Goal: Task Accomplishment & Management: Manage account settings

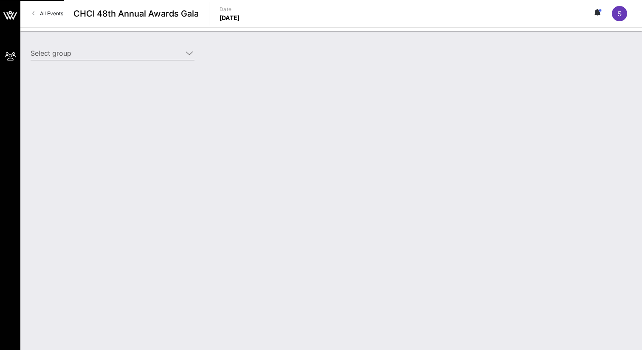
type input "Meta (Meta) [Shelly Marc, shellymarc@meta.com]"
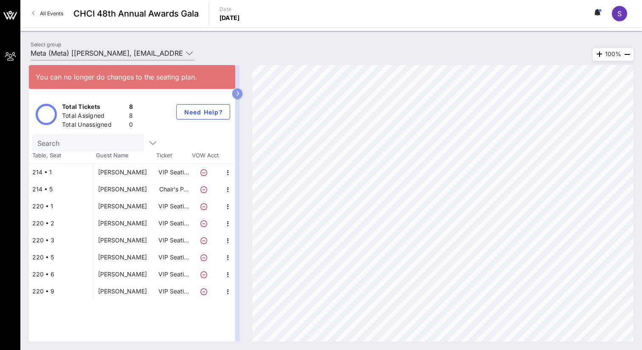
click at [241, 94] on button "button" at bounding box center [237, 93] width 10 height 10
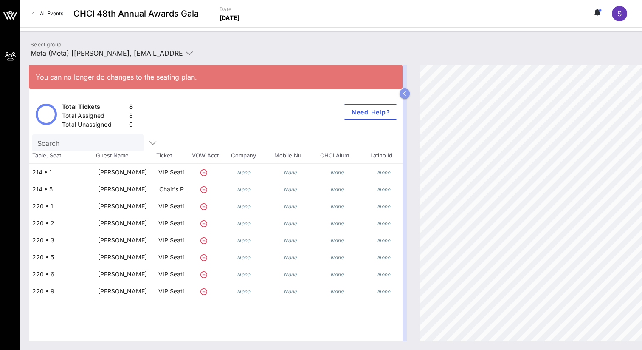
click at [408, 95] on button "button" at bounding box center [405, 93] width 10 height 10
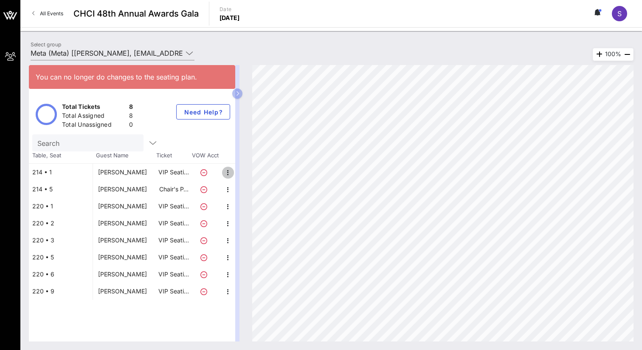
click at [229, 175] on icon "button" at bounding box center [228, 172] width 10 height 10
click at [246, 175] on div "Edit" at bounding box center [246, 175] width 10 height 7
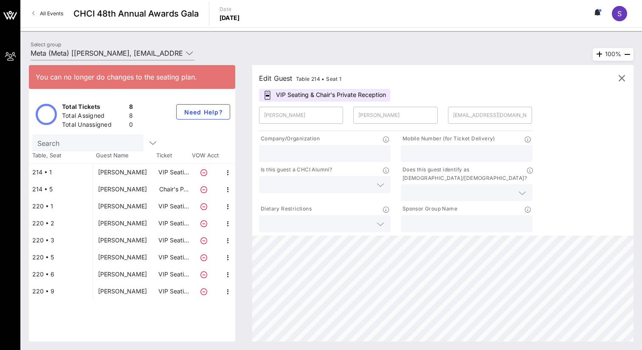
click at [530, 142] on p at bounding box center [529, 138] width 8 height 9
click at [528, 140] on icon at bounding box center [528, 139] width 6 height 6
click at [525, 185] on div at bounding box center [467, 192] width 132 height 17
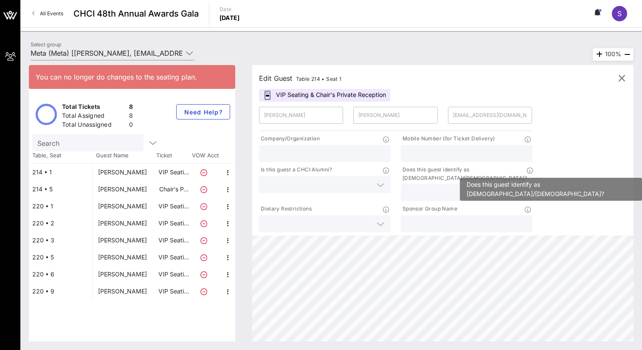
click at [529, 172] on icon at bounding box center [530, 170] width 6 height 6
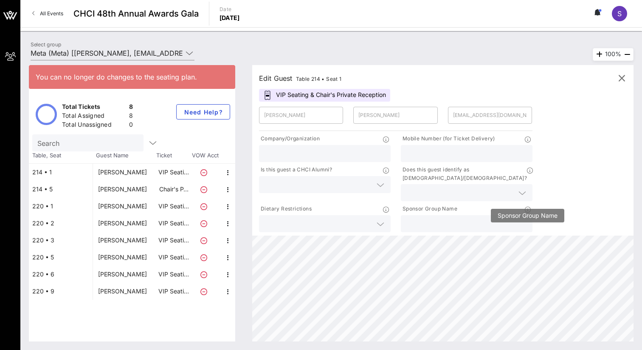
click at [526, 206] on icon at bounding box center [528, 209] width 6 height 6
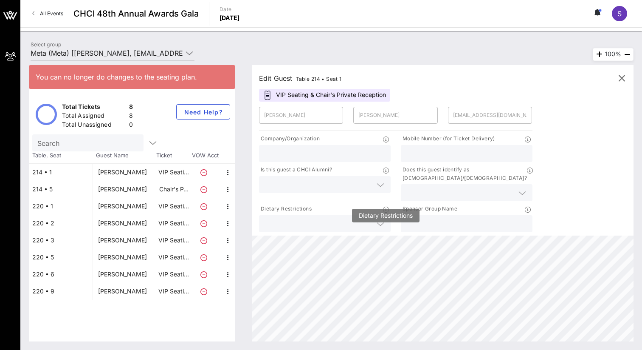
click at [385, 206] on icon at bounding box center [386, 209] width 6 height 6
click at [387, 175] on div "Is this guest a CHCI Alumni?" at bounding box center [325, 170] width 132 height 11
click at [386, 142] on p at bounding box center [387, 138] width 8 height 9
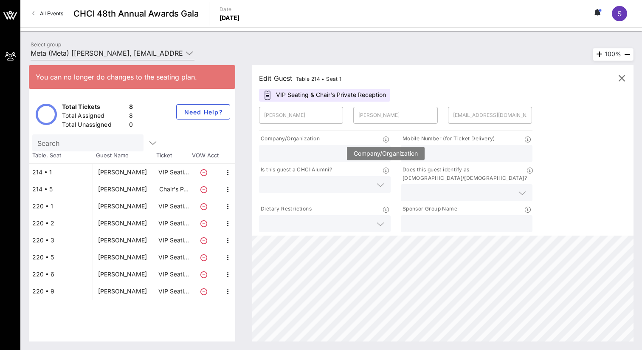
click at [384, 138] on icon at bounding box center [386, 139] width 6 height 6
click at [417, 89] on div "Edit Guest Table 214 • Seat 1 VIP Seating & Chair's Private Reception ​ Shelly …" at bounding box center [442, 150] width 381 height 170
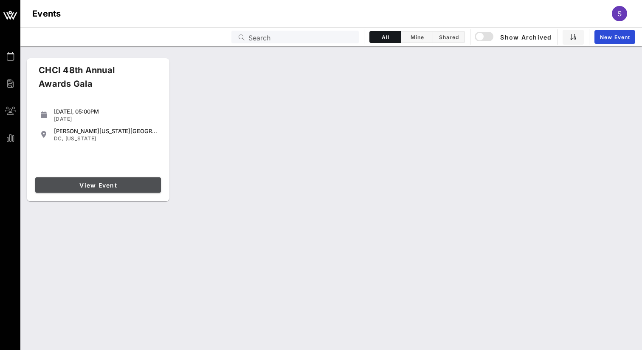
click at [98, 188] on span "View Event" at bounding box center [98, 184] width 119 height 7
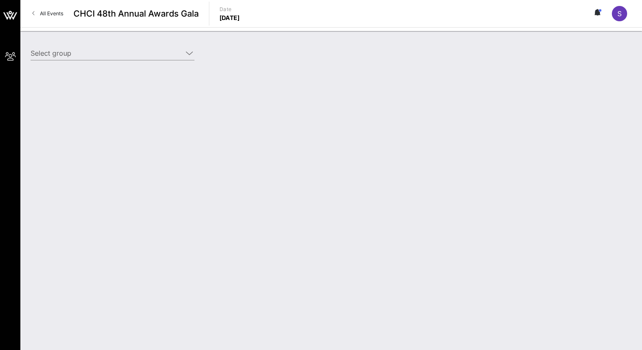
type input "Meta (Meta) [[PERSON_NAME], [EMAIL_ADDRESS][DOMAIN_NAME]]"
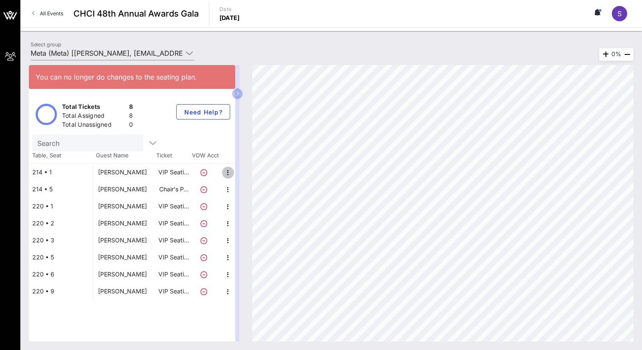
click at [231, 175] on icon "button" at bounding box center [228, 172] width 10 height 10
click at [228, 174] on icon "button" at bounding box center [228, 172] width 10 height 10
click at [246, 175] on div "Edit" at bounding box center [246, 175] width 10 height 7
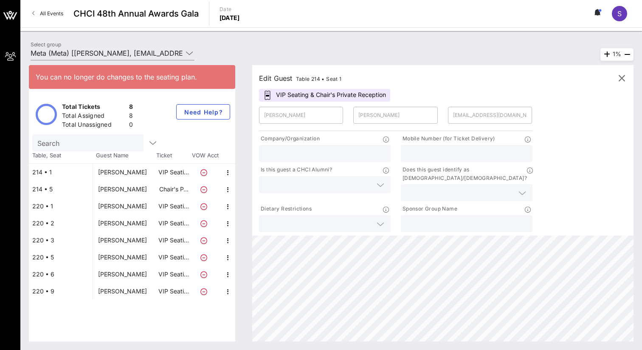
click at [386, 187] on div at bounding box center [325, 184] width 132 height 17
click at [384, 219] on div at bounding box center [380, 224] width 10 height 10
click at [225, 188] on icon "button" at bounding box center [228, 189] width 10 height 10
click at [229, 208] on icon "button" at bounding box center [228, 206] width 10 height 10
click at [229, 224] on icon "button" at bounding box center [228, 223] width 10 height 10
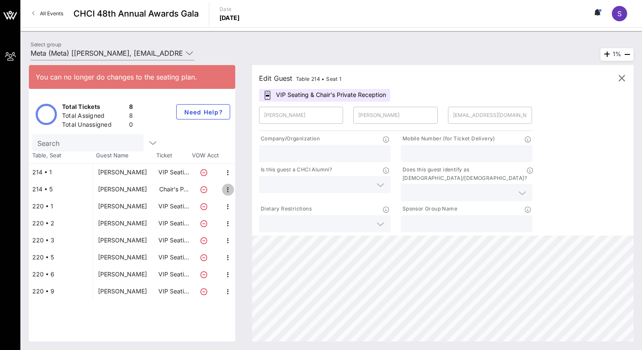
click at [224, 193] on icon "button" at bounding box center [228, 189] width 10 height 10
click at [230, 204] on icon "button" at bounding box center [228, 206] width 10 height 10
click at [242, 45] on div "Select group Meta (Meta) [Shelly Marc, shellymarc@meta.com]" at bounding box center [331, 55] width 612 height 30
click at [228, 274] on icon "button" at bounding box center [228, 274] width 10 height 10
click at [243, 276] on div "Edit" at bounding box center [246, 277] width 10 height 7
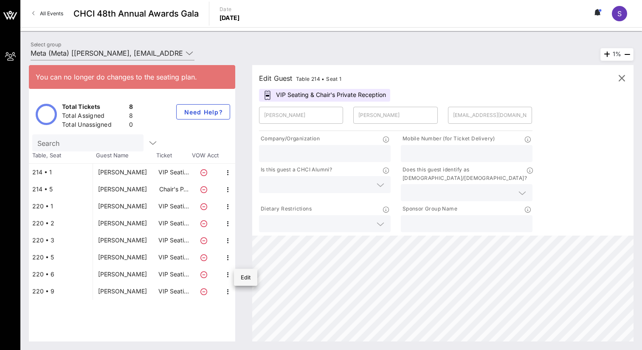
type input "Maddie"
type input "Fumi"
type input "maddief@meta.com"
click at [227, 272] on icon "button" at bounding box center [228, 274] width 10 height 10
click at [226, 257] on icon "button" at bounding box center [228, 257] width 10 height 10
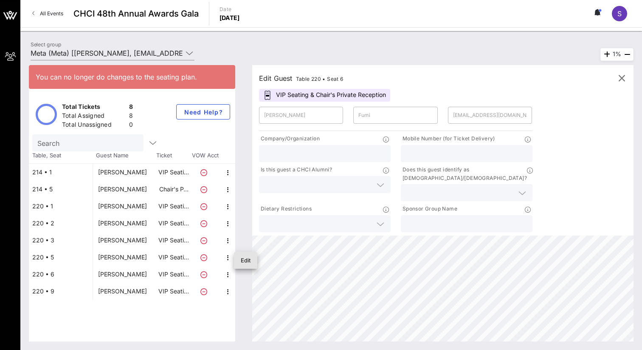
click at [245, 260] on div "Edit" at bounding box center [246, 260] width 10 height 7
type input "Mirella"
type input "Manilla"
type input "mirellam@meta.com"
click at [228, 240] on icon "button" at bounding box center [228, 240] width 10 height 10
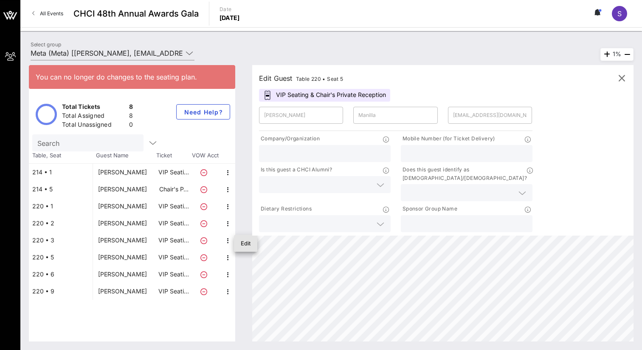
click at [249, 243] on div "Edit" at bounding box center [246, 243] width 10 height 7
type input "Jesse"
type input "Nichols"
type input "jesse.k.nichols@gmail.com"
click at [228, 291] on icon "button" at bounding box center [228, 291] width 10 height 10
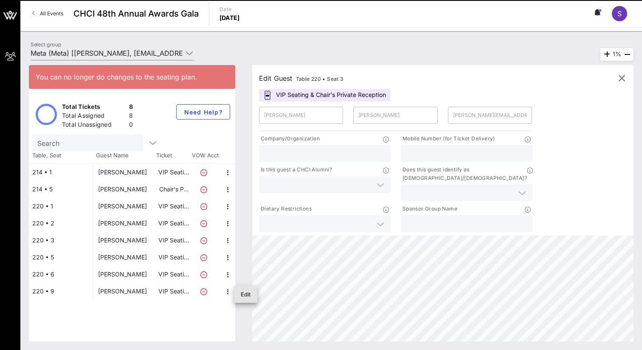
click at [247, 291] on div "Edit" at bounding box center [246, 294] width 10 height 7
type input "Costa"
type input "Costidis"
type input "cgcostidis@gmail.com"
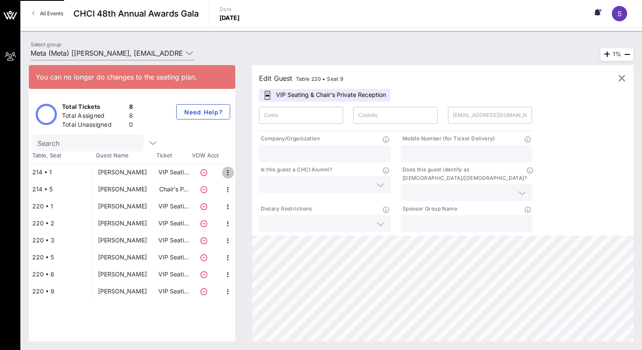
click at [225, 172] on icon "button" at bounding box center [228, 172] width 10 height 10
click at [245, 179] on div "Edit" at bounding box center [246, 175] width 10 height 14
type input "[PERSON_NAME]"
type input "[EMAIL_ADDRESS][DOMAIN_NAME]"
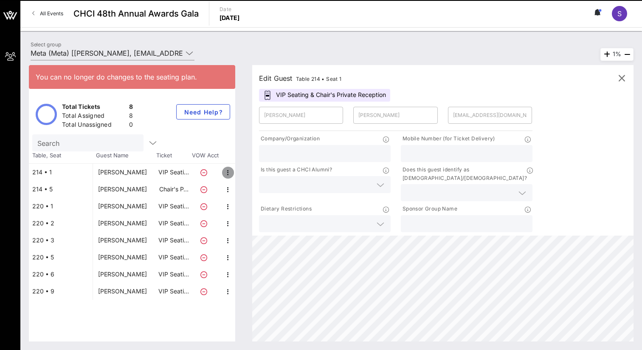
click at [229, 172] on icon "button" at bounding box center [228, 172] width 10 height 10
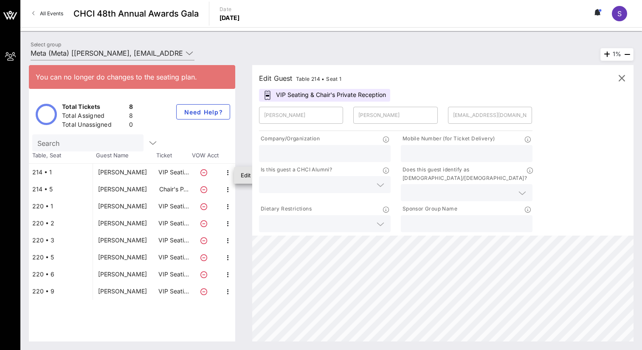
click at [242, 175] on div "Edit" at bounding box center [246, 175] width 10 height 7
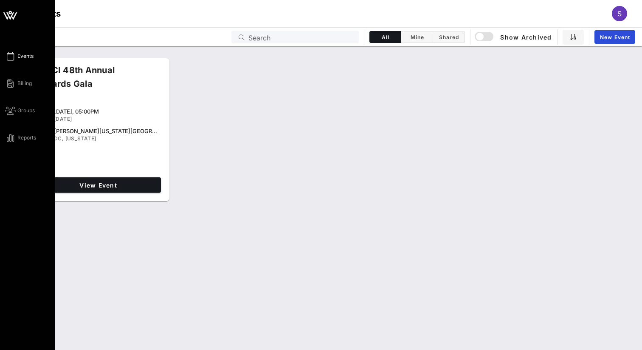
click at [15, 11] on icon at bounding box center [10, 15] width 20 height 20
click at [30, 57] on span "Events" at bounding box center [25, 56] width 16 height 8
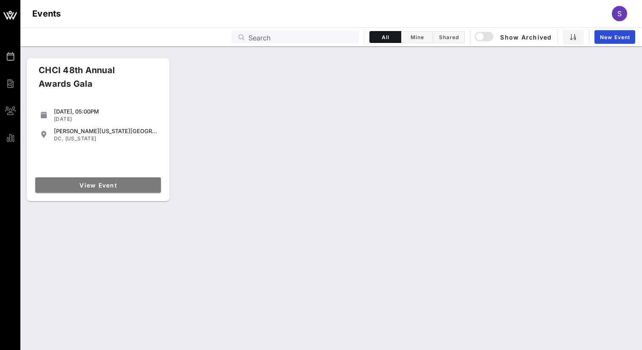
click at [130, 179] on link "View Event" at bounding box center [98, 184] width 126 height 15
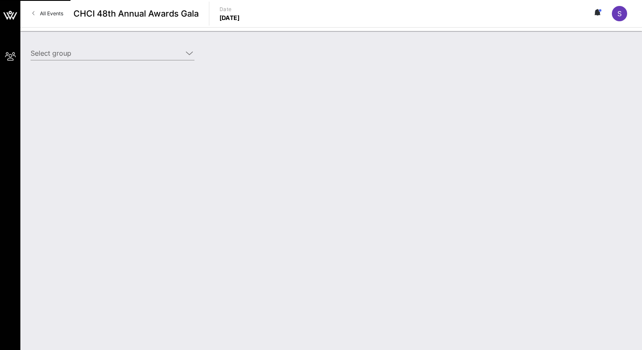
type input "Meta (Meta) [Shelly Marc, shellymarc@meta.com]"
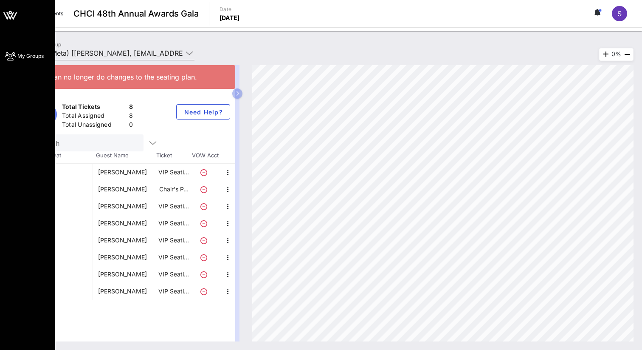
click at [17, 58] on span "My Groups" at bounding box center [30, 56] width 26 height 8
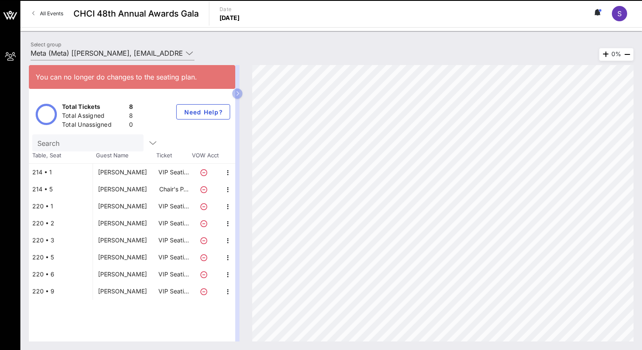
click at [601, 13] on icon at bounding box center [598, 12] width 8 height 7
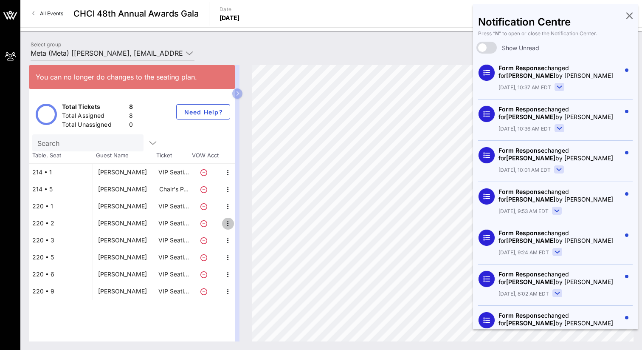
click at [226, 225] on icon "button" at bounding box center [228, 223] width 10 height 10
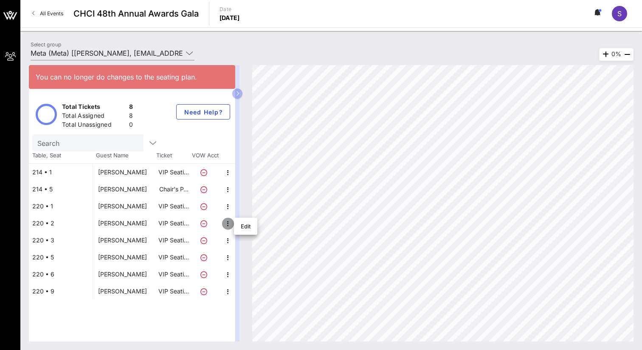
click at [227, 226] on icon "button" at bounding box center [228, 223] width 10 height 10
click at [227, 223] on icon "button" at bounding box center [228, 223] width 10 height 10
click at [245, 226] on div "Edit" at bounding box center [246, 226] width 10 height 7
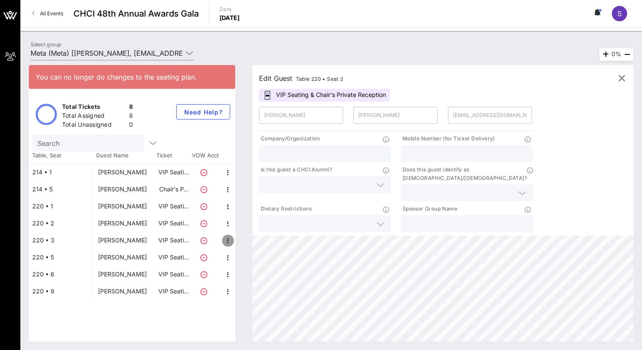
click at [229, 239] on icon "button" at bounding box center [228, 240] width 10 height 10
click at [246, 243] on div "Edit" at bounding box center [246, 243] width 10 height 7
type input "Jesse"
type input "Nichols"
type input "jesse.k.nichols@gmail.com"
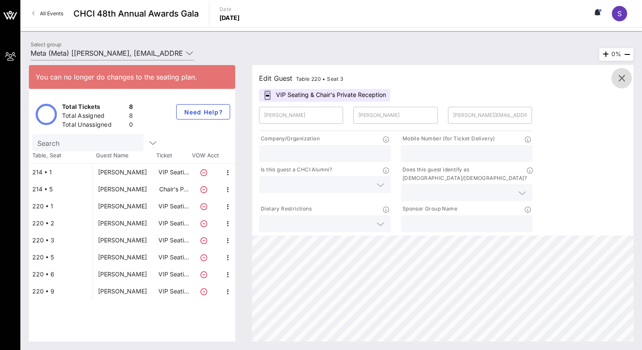
click at [624, 76] on icon "button" at bounding box center [622, 78] width 10 height 10
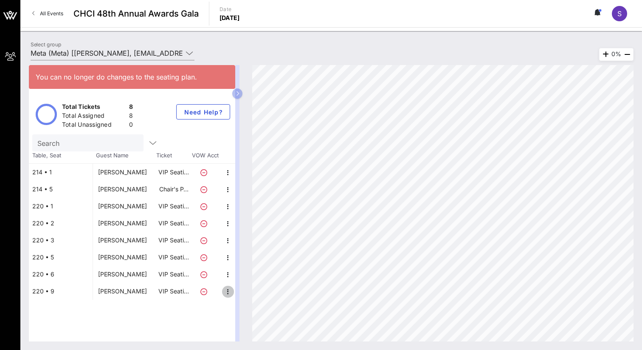
click at [227, 291] on icon "button" at bounding box center [228, 291] width 10 height 10
click at [247, 296] on div "Edit" at bounding box center [246, 294] width 10 height 7
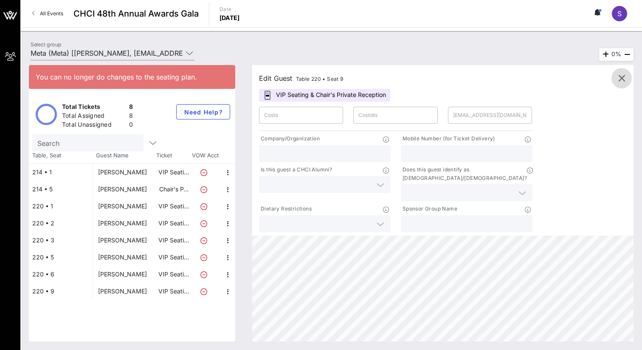
click at [621, 73] on icon "button" at bounding box center [622, 78] width 10 height 10
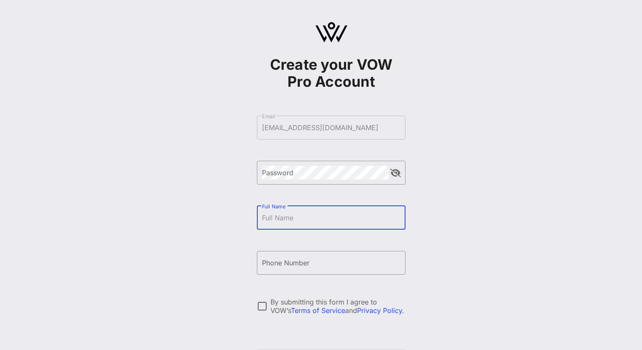
click at [290, 216] on input "Full Name" at bounding box center [331, 218] width 138 height 14
type input "[PERSON_NAME]"
type input "[PHONE_NUMBER]"
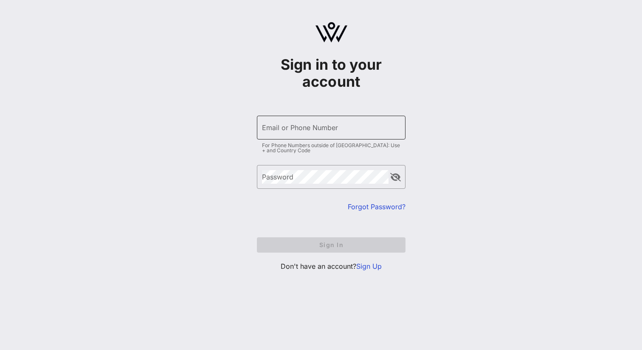
click at [271, 135] on div "Email or Phone Number" at bounding box center [331, 128] width 138 height 24
type input "[EMAIL_ADDRESS][DOMAIN_NAME]"
click at [376, 204] on link "Forgot Password?" at bounding box center [377, 206] width 58 height 8
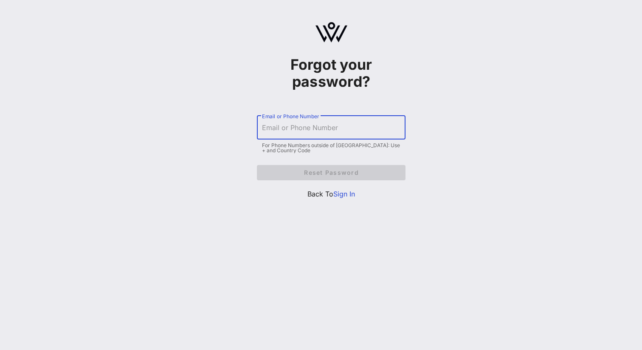
click at [337, 124] on input "Email or Phone Number" at bounding box center [331, 128] width 138 height 14
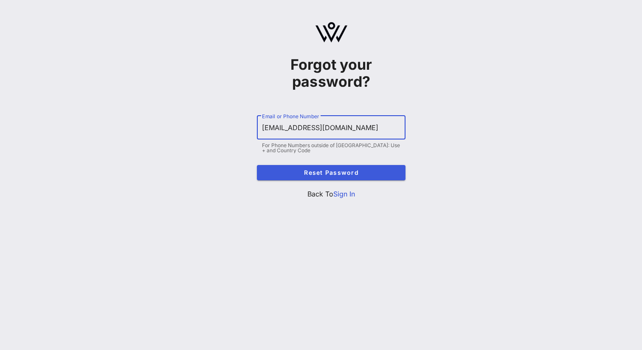
type input "[EMAIL_ADDRESS][DOMAIN_NAME]"
click at [367, 172] on span "Reset Password" at bounding box center [331, 172] width 135 height 7
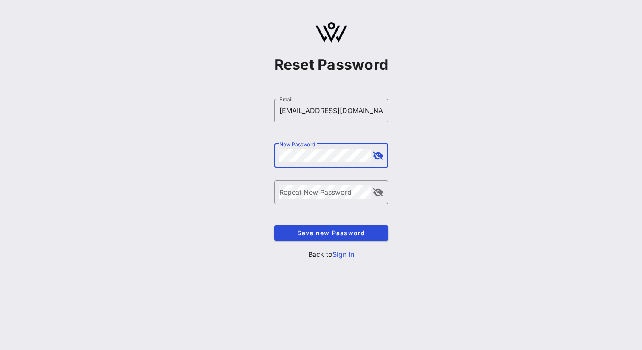
click at [381, 153] on button "append icon" at bounding box center [378, 156] width 11 height 8
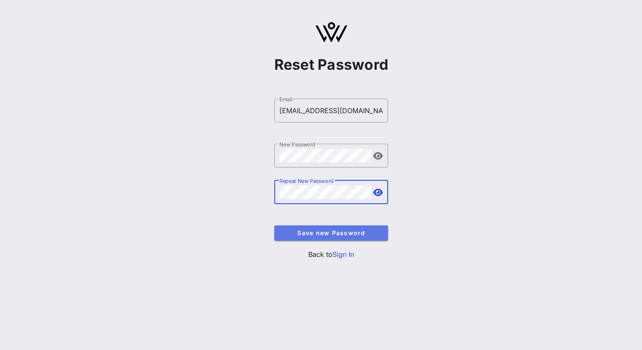
click at [351, 234] on span "Save new Password" at bounding box center [331, 232] width 101 height 7
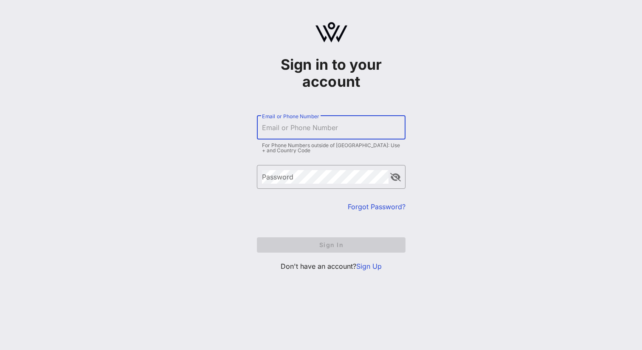
click at [331, 126] on input "Email or Phone Number" at bounding box center [331, 128] width 138 height 14
type input "[EMAIL_ADDRESS][DOMAIN_NAME]"
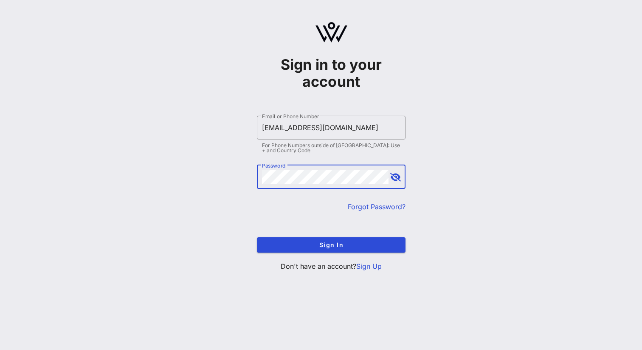
click at [397, 176] on button "append icon" at bounding box center [395, 177] width 11 height 8
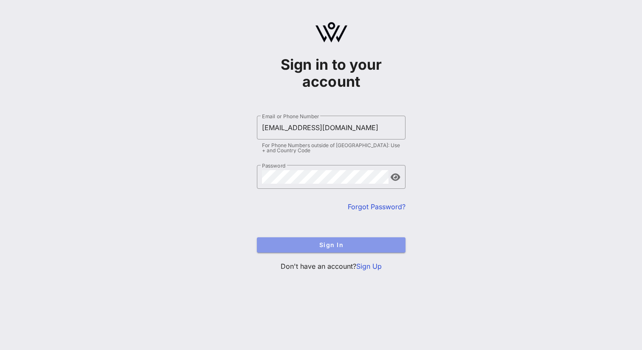
click at [379, 249] on button "Sign In" at bounding box center [331, 244] width 149 height 15
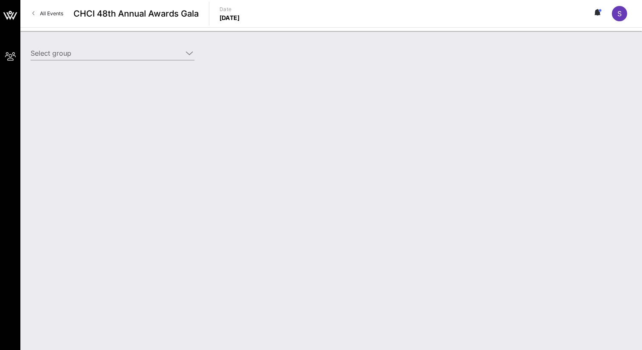
type input "Meta (Meta) [[PERSON_NAME], [EMAIL_ADDRESS][DOMAIN_NAME]]"
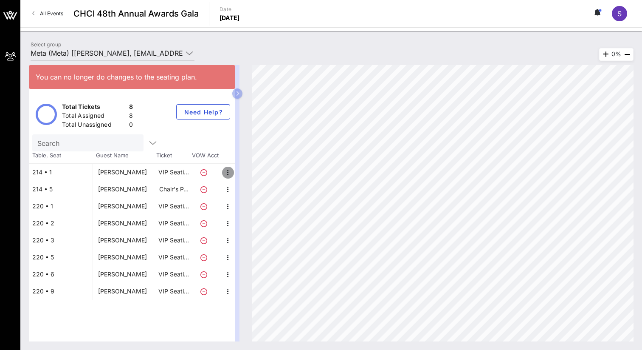
click at [229, 174] on icon "button" at bounding box center [228, 172] width 10 height 10
click at [243, 174] on div "Edit" at bounding box center [246, 175] width 10 height 7
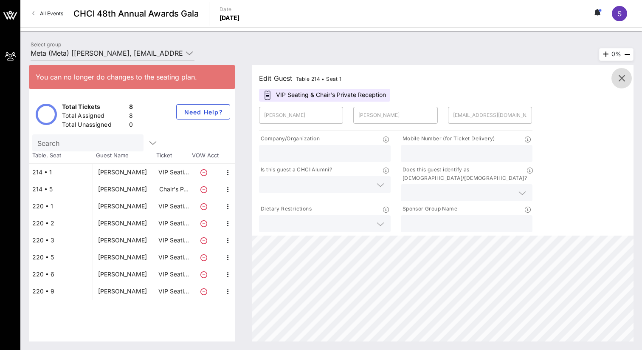
click at [619, 79] on icon "button" at bounding box center [622, 78] width 10 height 10
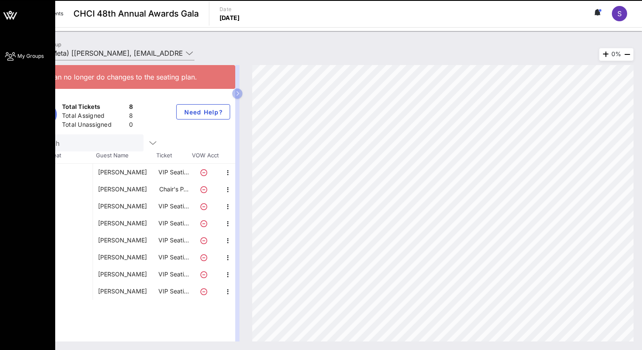
click at [15, 14] on icon at bounding box center [14, 15] width 5 height 7
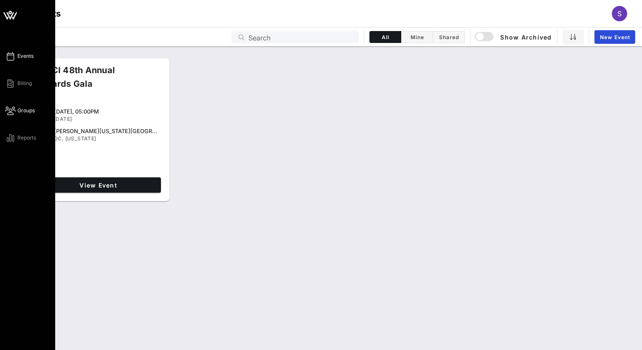
click at [28, 107] on span "Groups" at bounding box center [25, 111] width 17 height 8
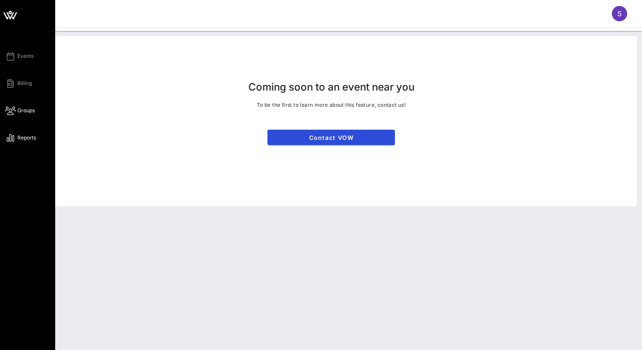
click at [22, 138] on span "Reports" at bounding box center [26, 138] width 19 height 8
click at [25, 84] on span "Billing" at bounding box center [24, 83] width 14 height 8
click at [25, 58] on span "Events" at bounding box center [25, 56] width 16 height 8
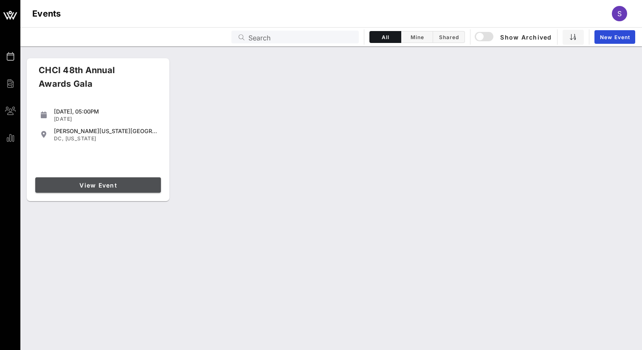
click at [102, 182] on span "View Event" at bounding box center [98, 184] width 119 height 7
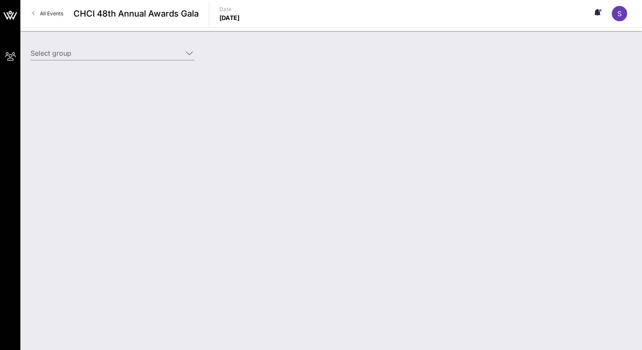
type input "Meta (Meta) [[PERSON_NAME], [EMAIL_ADDRESS][DOMAIN_NAME]]"
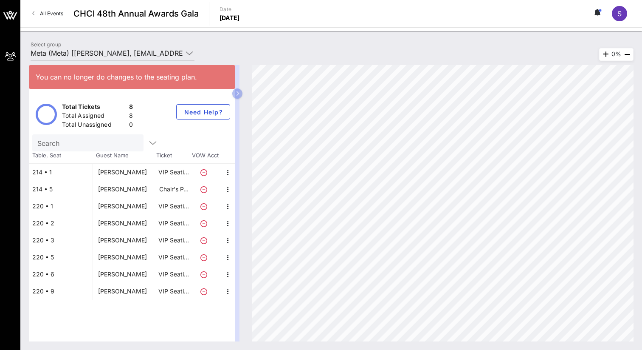
click at [61, 174] on div "214 • 1" at bounding box center [61, 172] width 64 height 17
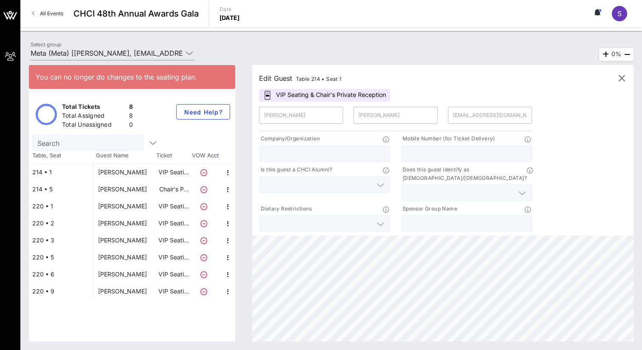
click at [291, 95] on div "VIP Seating & Chair's Private Reception" at bounding box center [324, 95] width 131 height 13
click at [265, 95] on icon at bounding box center [268, 95] width 6 height 9
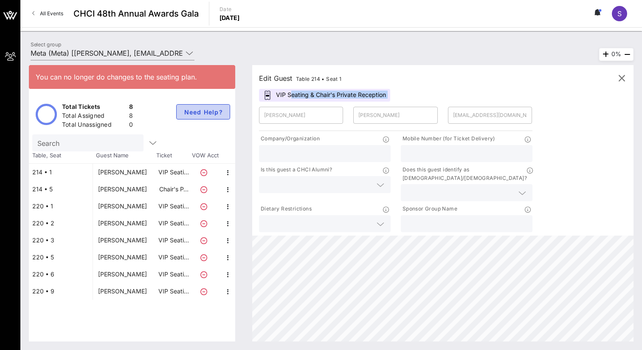
click at [204, 113] on span "Need Help?" at bounding box center [203, 111] width 40 height 7
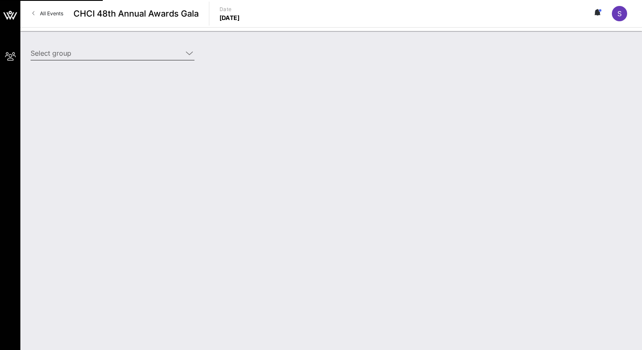
type input "Meta (Meta) [[PERSON_NAME], [EMAIL_ADDRESS][DOMAIN_NAME]]"
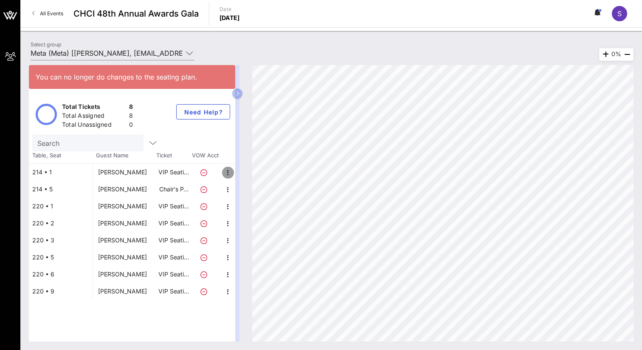
click at [227, 170] on icon "button" at bounding box center [228, 172] width 10 height 10
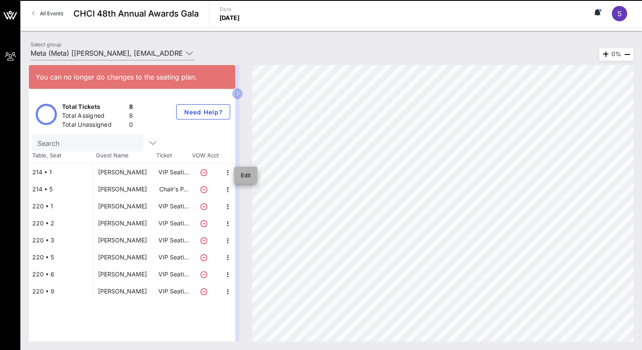
click at [252, 177] on div "Edit" at bounding box center [245, 174] width 23 height 17
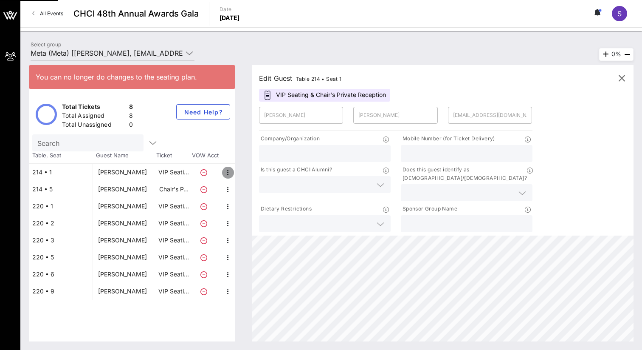
click at [225, 175] on icon "button" at bounding box center [228, 172] width 10 height 10
click at [242, 176] on div "Edit" at bounding box center [246, 175] width 10 height 7
click at [229, 190] on icon "button" at bounding box center [228, 189] width 10 height 10
click at [240, 194] on div "Edit" at bounding box center [245, 191] width 23 height 17
type input "[PERSON_NAME]"
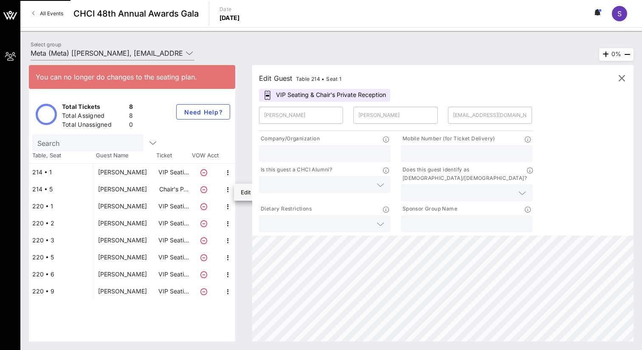
type input "[PERSON_NAME]"
type input "[EMAIL_ADDRESS][DOMAIN_NAME]"
click at [224, 211] on icon "button" at bounding box center [228, 206] width 10 height 10
click at [242, 211] on div "Edit" at bounding box center [246, 209] width 10 height 7
type input "[PERSON_NAME]"
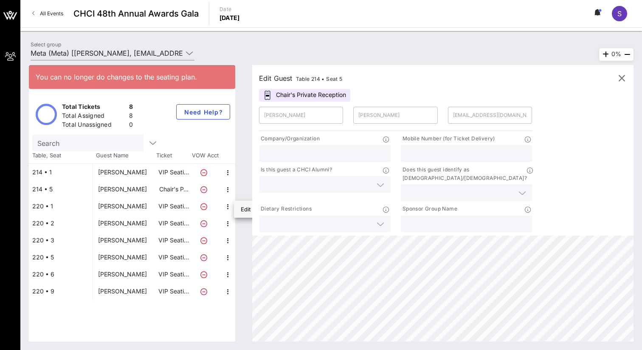
type input "[PERSON_NAME]"
type input "[EMAIL_ADDRESS][DOMAIN_NAME]"
click at [231, 294] on icon "button" at bounding box center [228, 291] width 10 height 10
click at [247, 297] on div "Edit" at bounding box center [246, 294] width 10 height 14
type input "Costa"
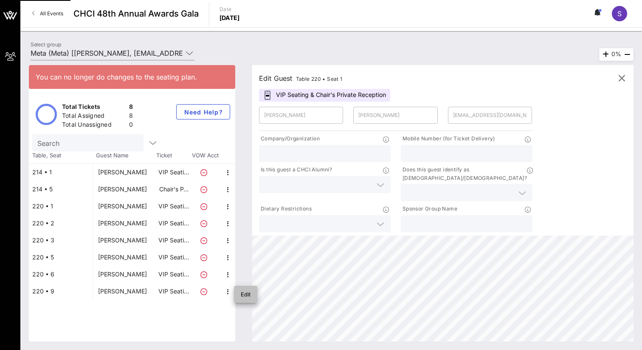
type input "Costidis"
type input "[EMAIL_ADDRESS][DOMAIN_NAME]"
click at [225, 277] on icon "button" at bounding box center [228, 274] width 10 height 10
click at [243, 283] on div "Edit" at bounding box center [246, 277] width 10 height 14
type input "[PERSON_NAME]"
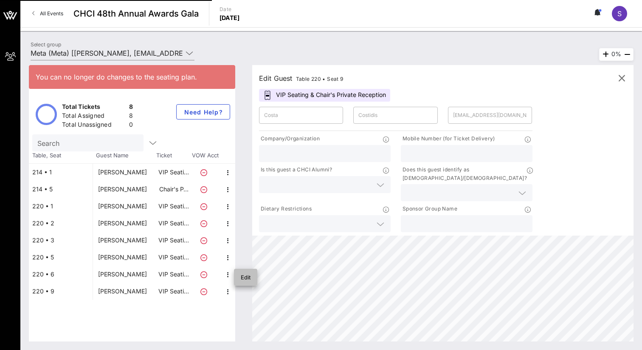
type input "Fumi"
type input "[EMAIL_ADDRESS][DOMAIN_NAME]"
click at [229, 253] on icon "button" at bounding box center [228, 257] width 10 height 10
click at [233, 240] on span "button" at bounding box center [228, 240] width 12 height 10
click at [244, 244] on div "Edit" at bounding box center [246, 243] width 10 height 7
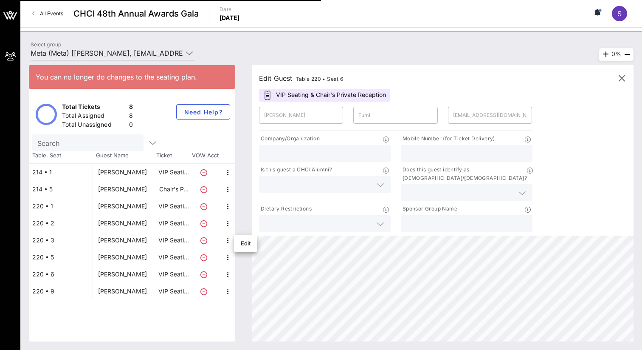
type input "[PERSON_NAME]"
type input "[PERSON_NAME][EMAIL_ADDRESS][PERSON_NAME][DOMAIN_NAME]"
click at [225, 225] on icon "button" at bounding box center [228, 223] width 10 height 10
click at [243, 231] on div "Edit" at bounding box center [246, 226] width 10 height 14
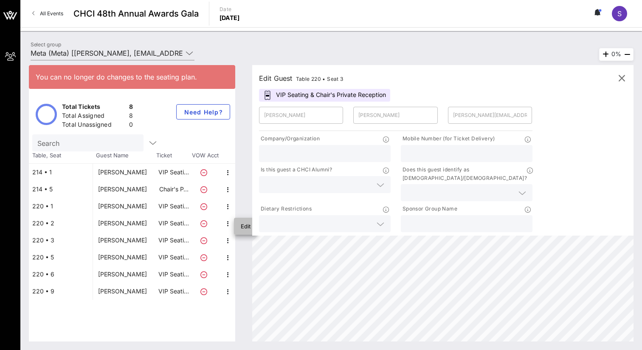
type input "[PERSON_NAME]"
type input "[EMAIL_ADDRESS][DOMAIN_NAME]"
click at [226, 209] on icon "button" at bounding box center [228, 206] width 10 height 10
click at [246, 214] on div "Edit" at bounding box center [246, 209] width 10 height 14
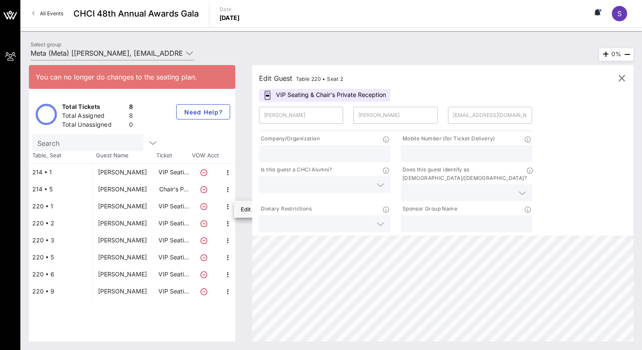
type input "[PERSON_NAME]"
type input "[EMAIL_ADDRESS][DOMAIN_NAME]"
click at [229, 177] on icon "button" at bounding box center [228, 172] width 10 height 10
click at [248, 177] on div "Edit" at bounding box center [246, 175] width 10 height 7
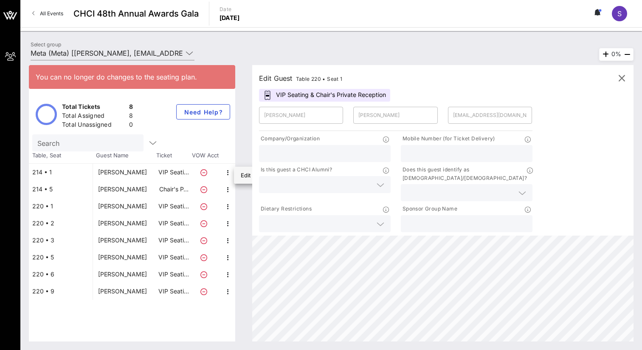
type input "[PERSON_NAME]"
type input "[EMAIL_ADDRESS][DOMAIN_NAME]"
click at [212, 118] on button "Need Help?" at bounding box center [203, 111] width 54 height 15
